Goal: Navigation & Orientation: Find specific page/section

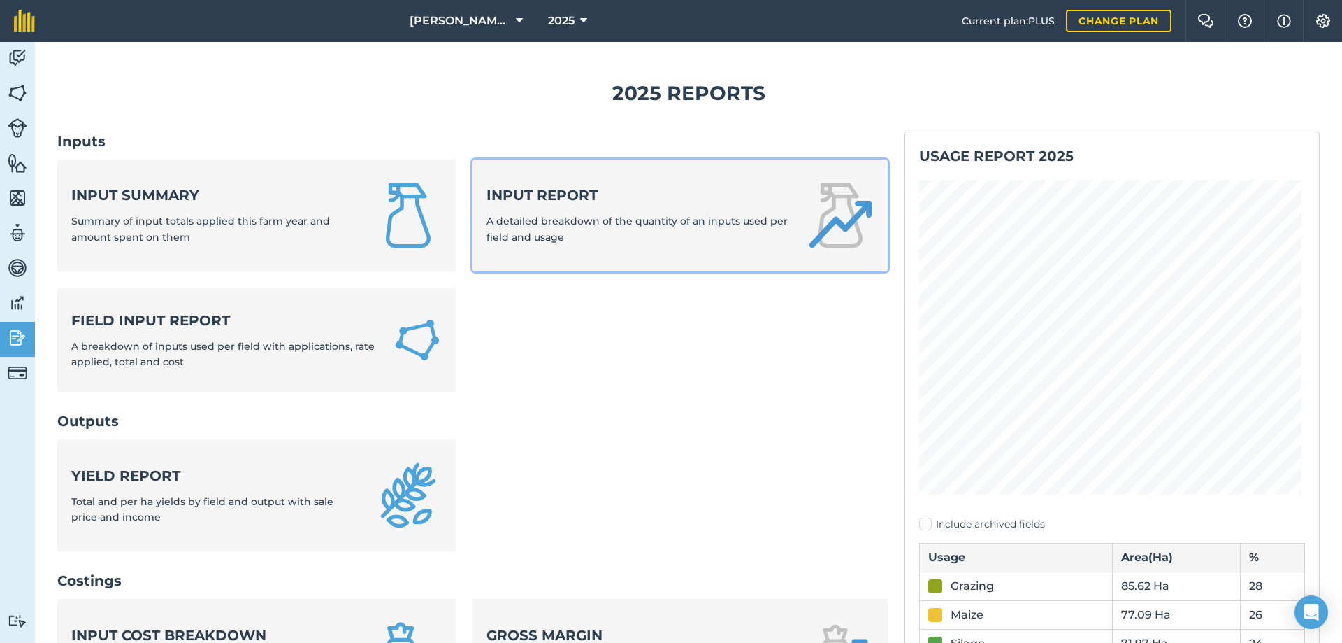
click at [528, 217] on span "A detailed breakdown of the quantity of an inputs used per field and usage" at bounding box center [637, 229] width 301 height 28
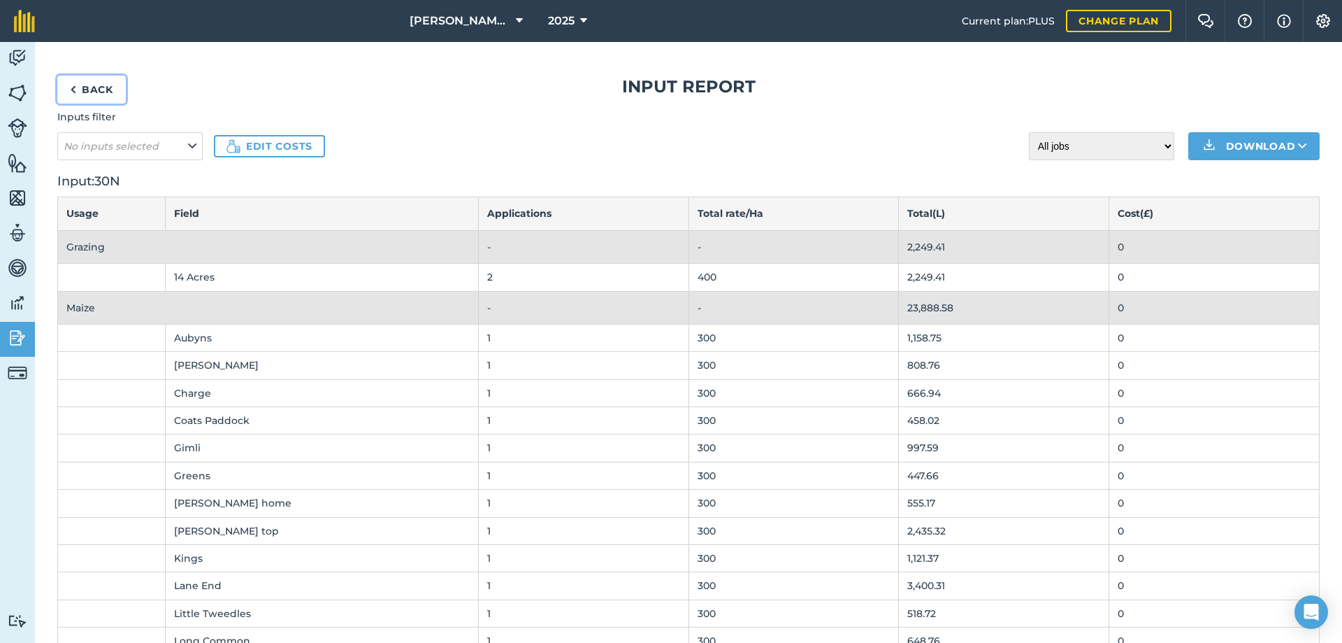
click at [91, 85] on link "Back" at bounding box center [91, 90] width 69 height 28
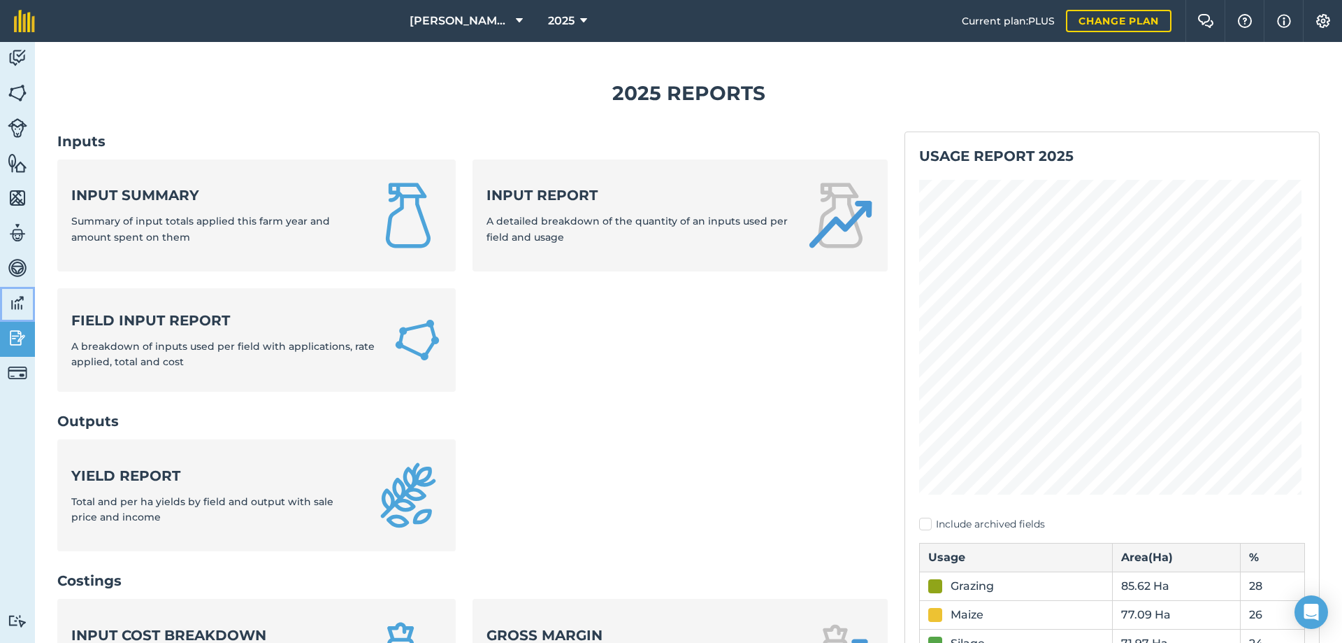
click at [15, 301] on img at bounding box center [18, 302] width 20 height 21
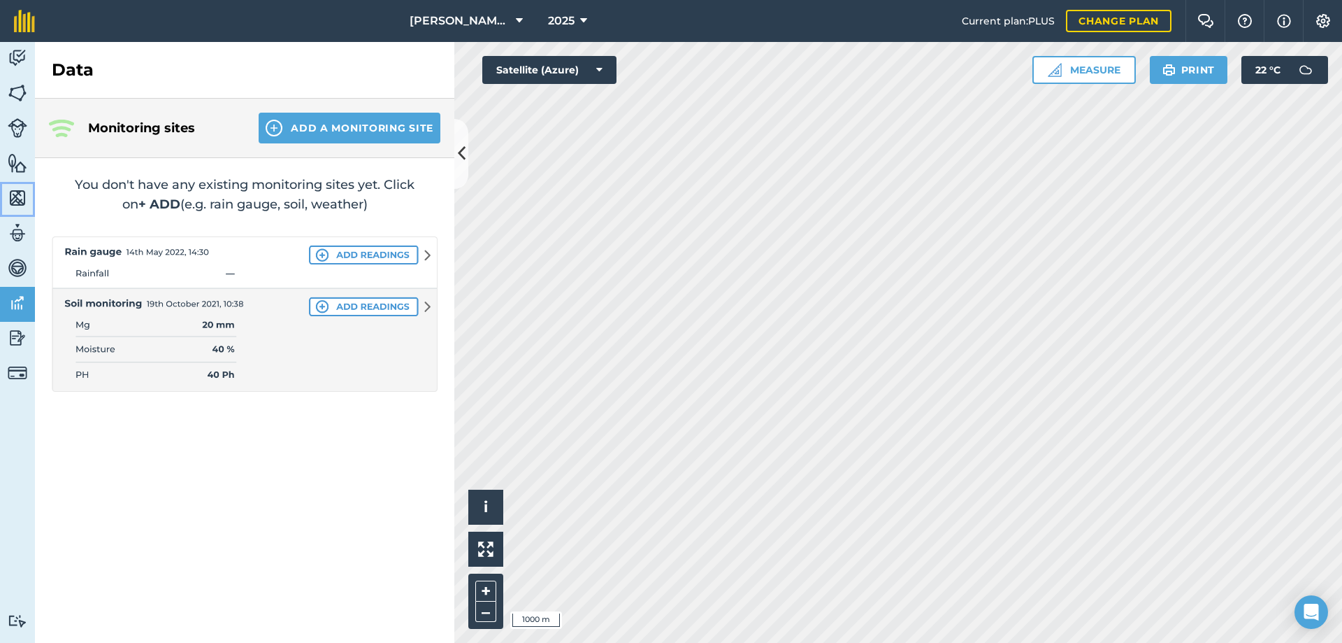
click at [13, 199] on img at bounding box center [18, 197] width 20 height 21
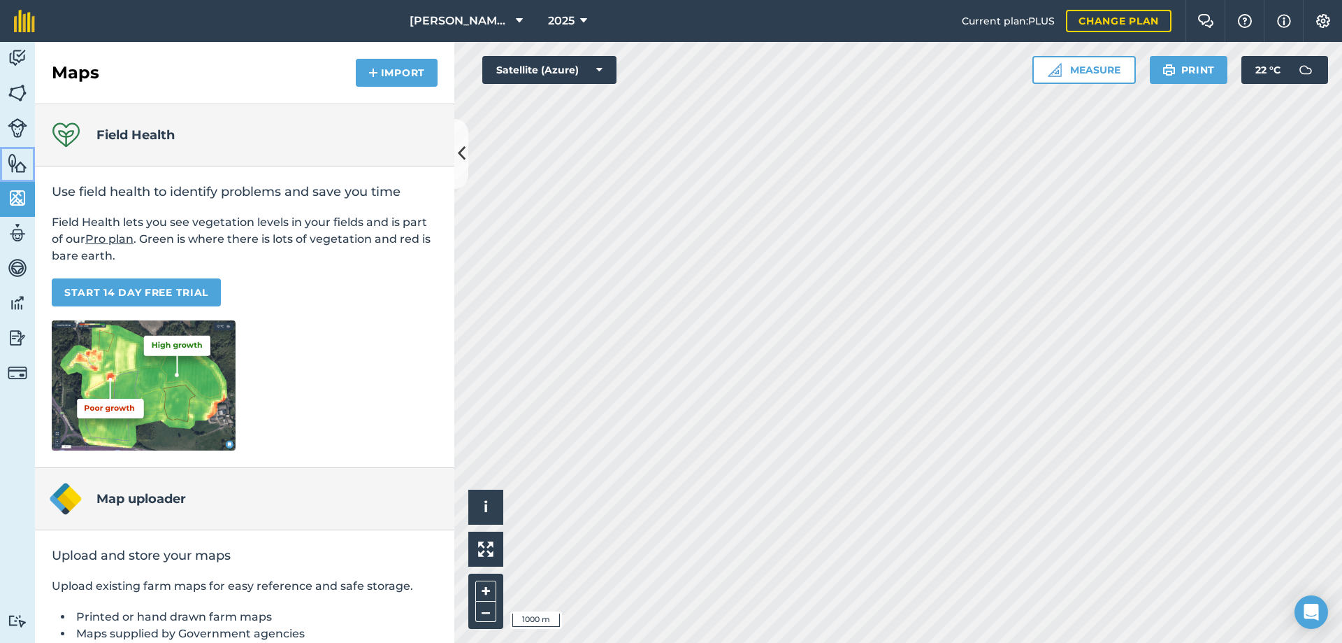
click at [15, 166] on img at bounding box center [18, 162] width 20 height 21
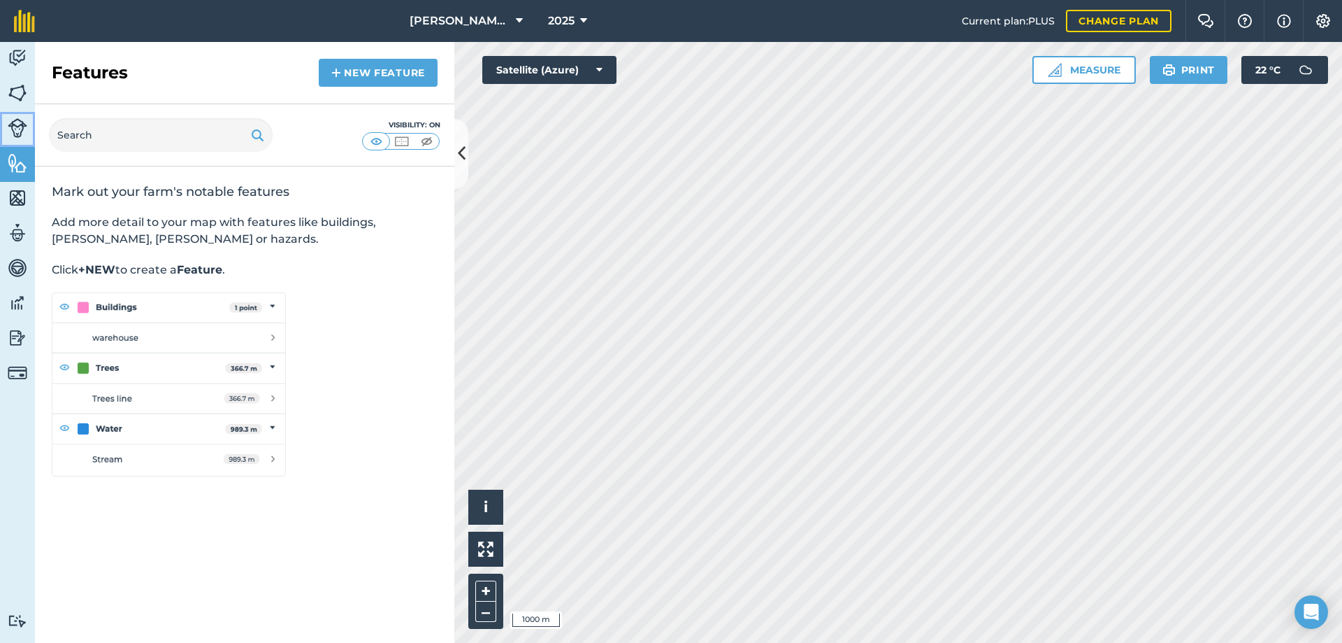
click at [15, 124] on img at bounding box center [18, 128] width 20 height 20
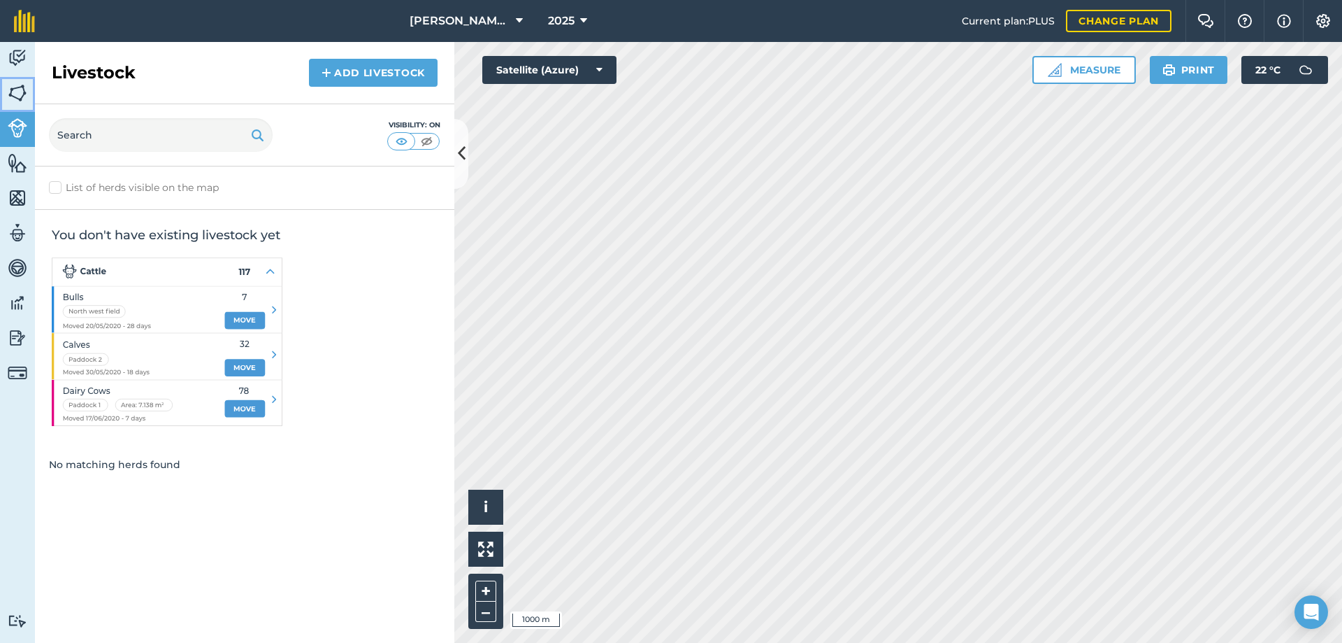
click at [17, 92] on img at bounding box center [18, 93] width 20 height 21
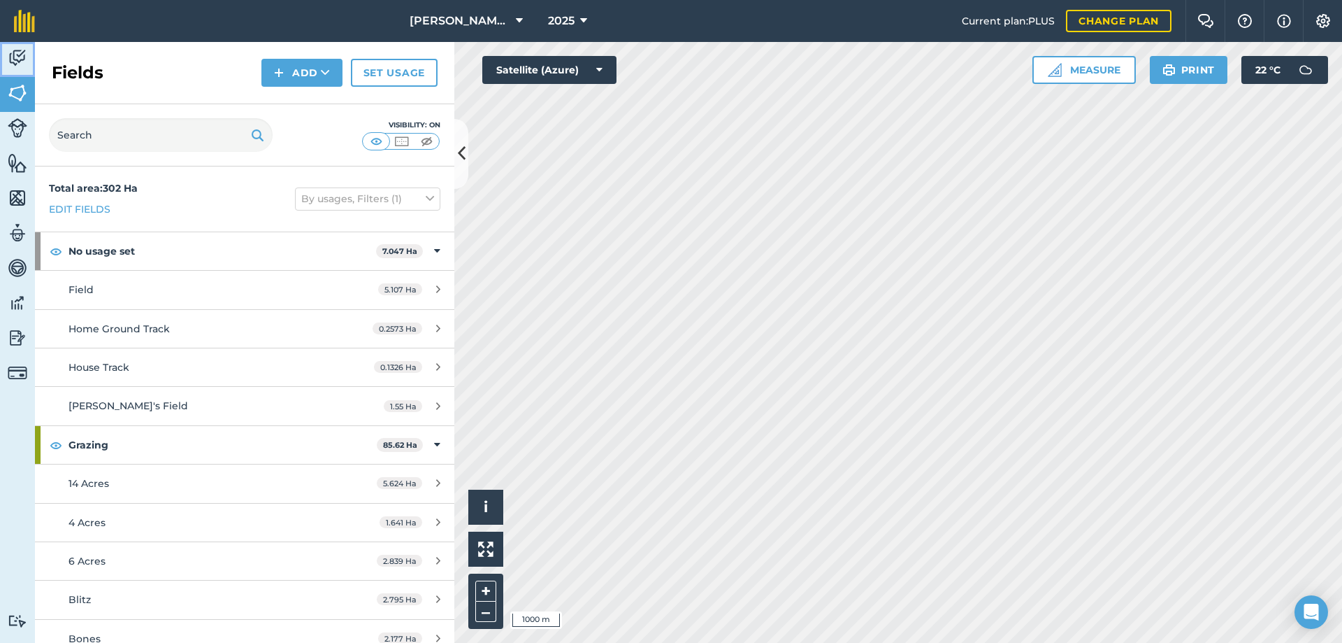
click at [14, 55] on img at bounding box center [18, 58] width 20 height 21
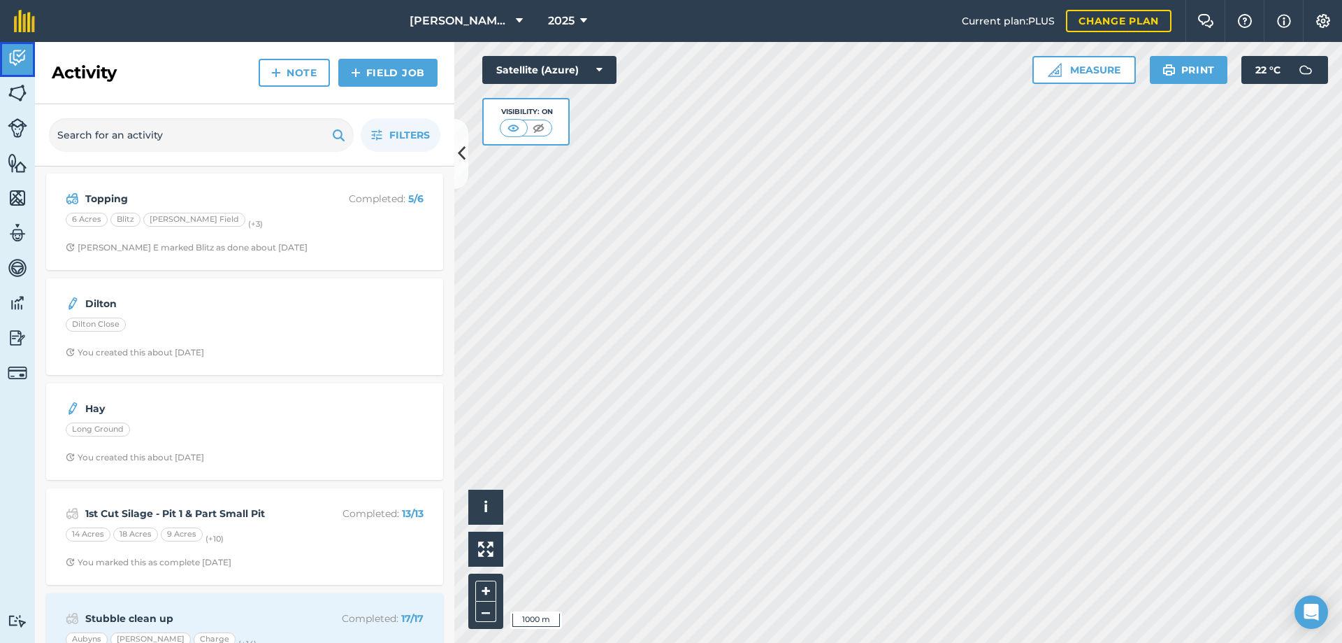
scroll to position [280, 0]
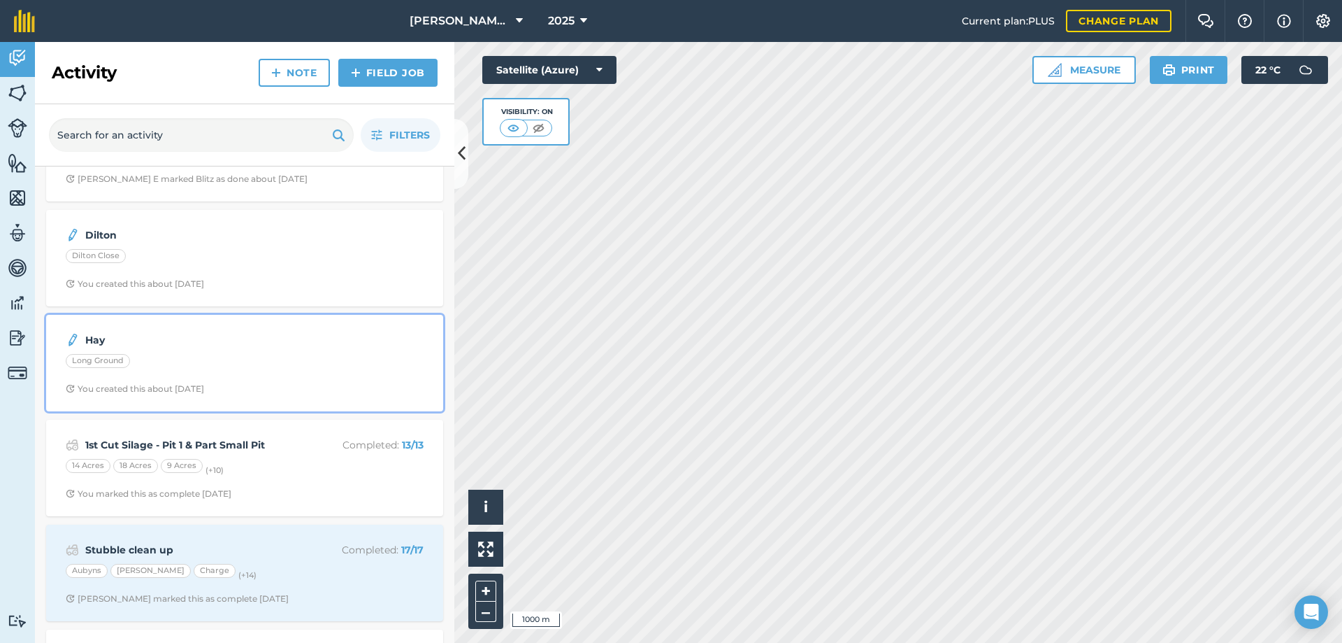
click at [103, 363] on div "Long Ground" at bounding box center [98, 361] width 64 height 14
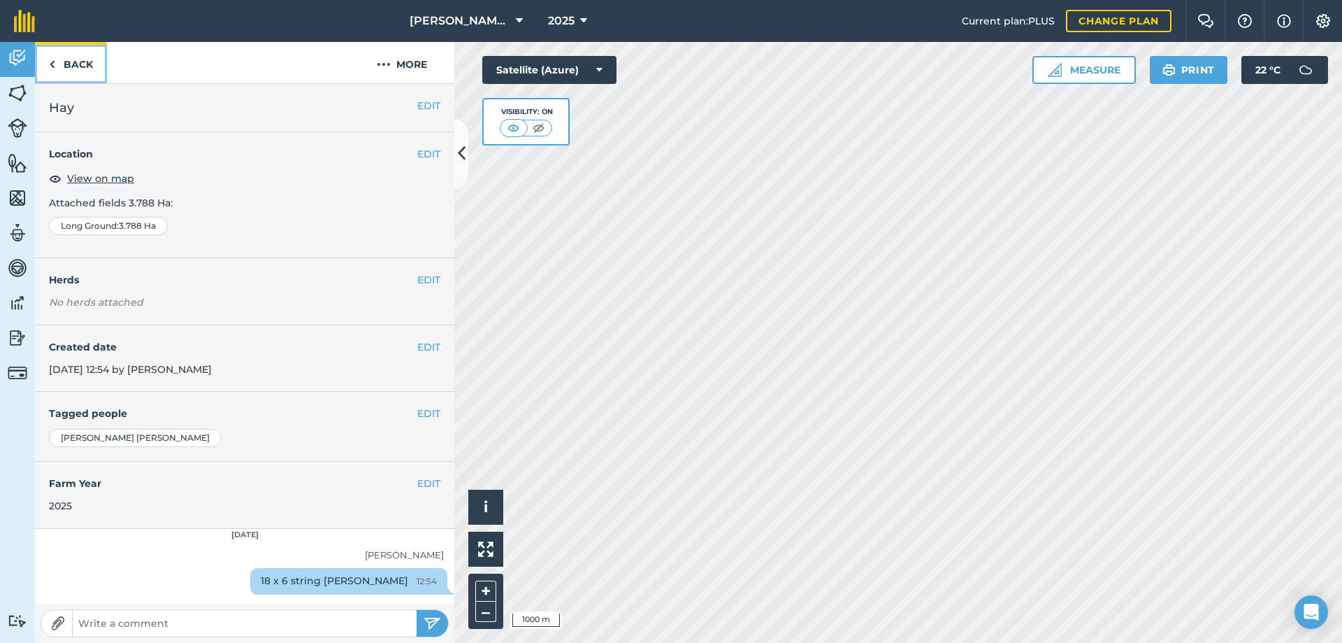
click at [57, 57] on link "Back" at bounding box center [71, 62] width 72 height 41
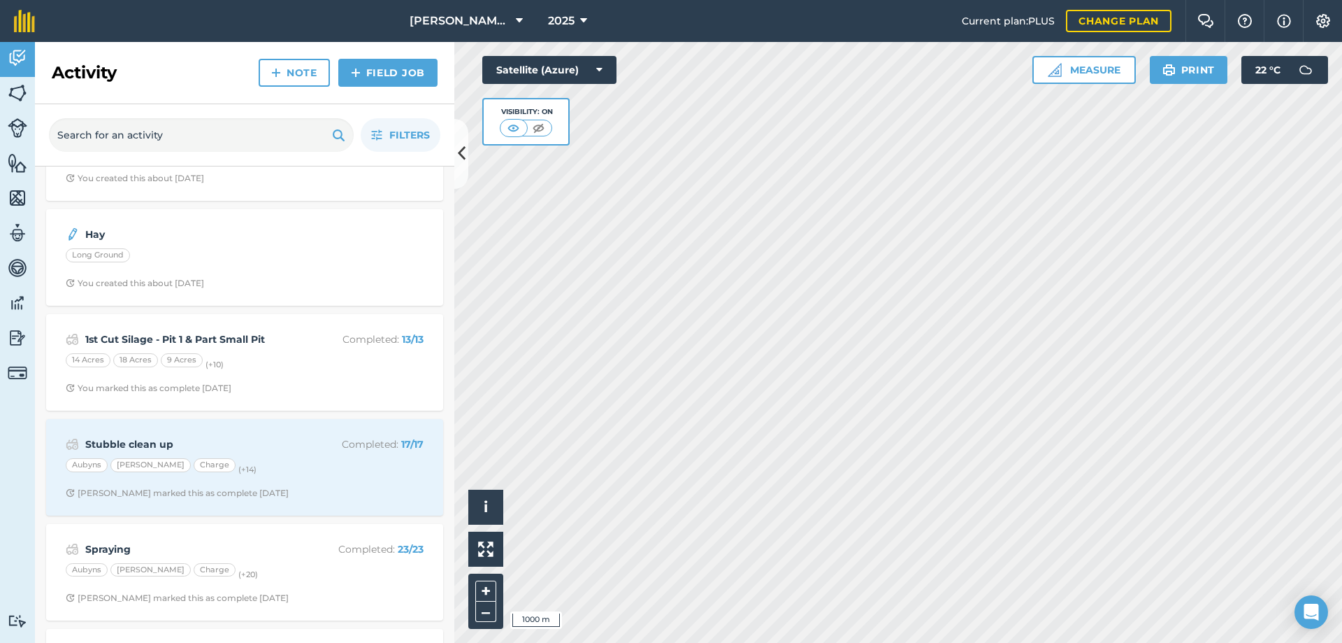
scroll to position [420, 0]
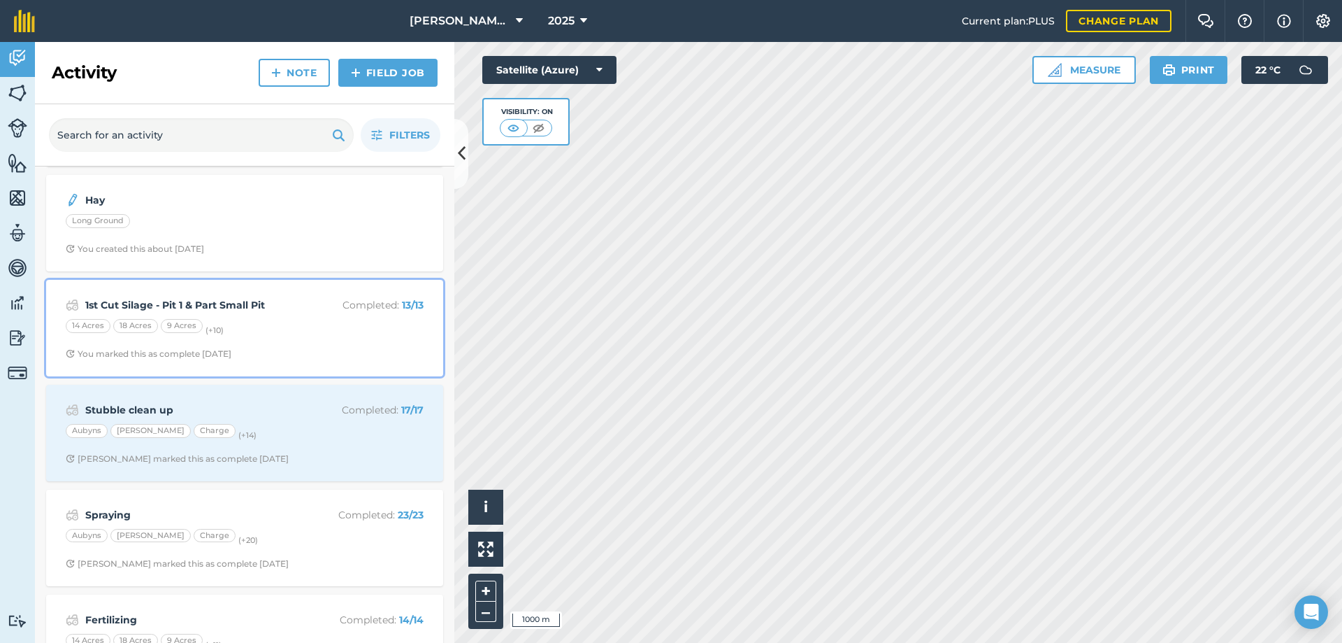
click at [310, 331] on div "14 Acres 18 Acres 9 Acres (+ 10 )" at bounding box center [245, 328] width 358 height 18
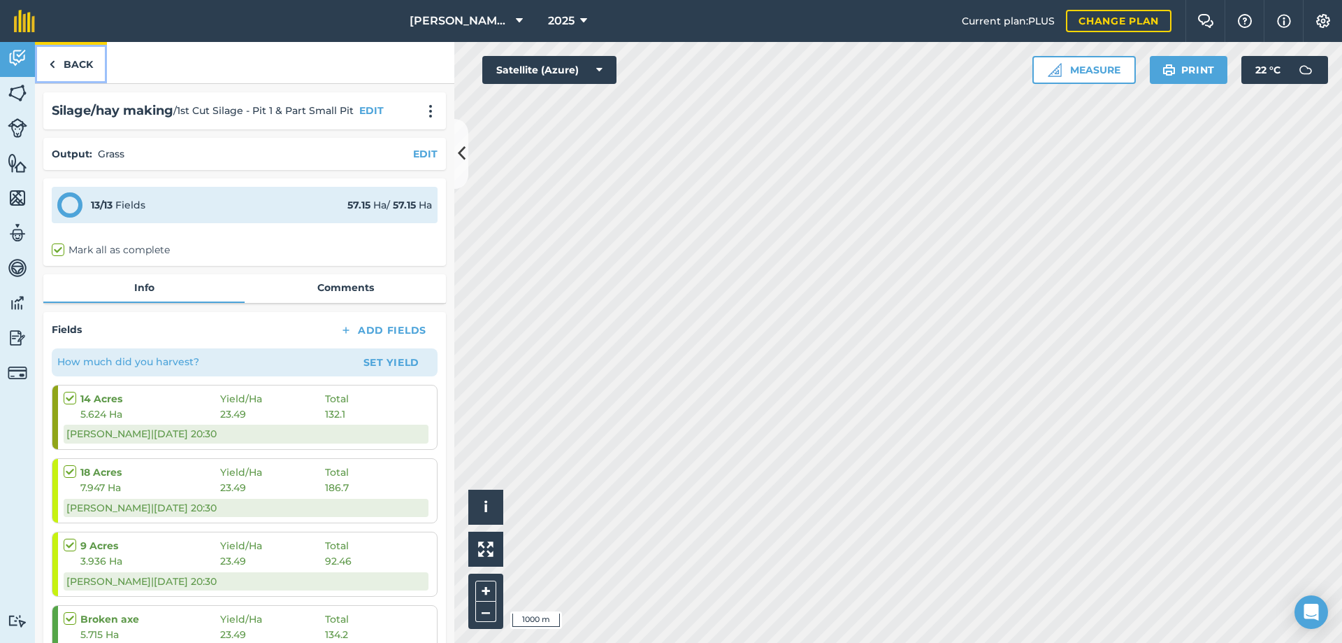
click at [61, 65] on link "Back" at bounding box center [71, 62] width 72 height 41
